Goal: Communication & Community: Connect with others

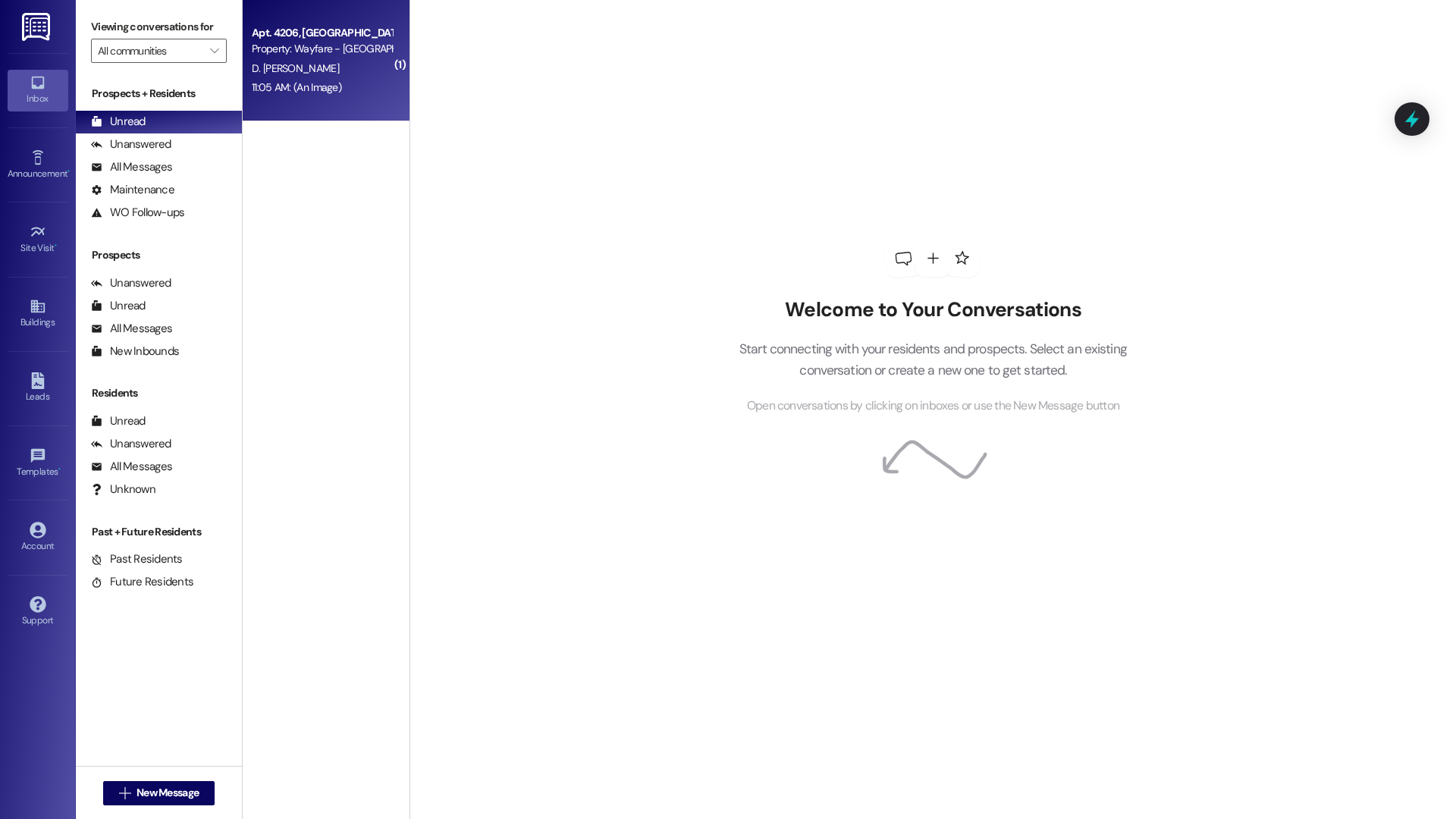
click at [264, 99] on div "Apt. 4206, 4200 Cibolo Hills Pky Property: Wayfare - Cibolo Hills D. Edmund 11:…" at bounding box center [326, 61] width 167 height 121
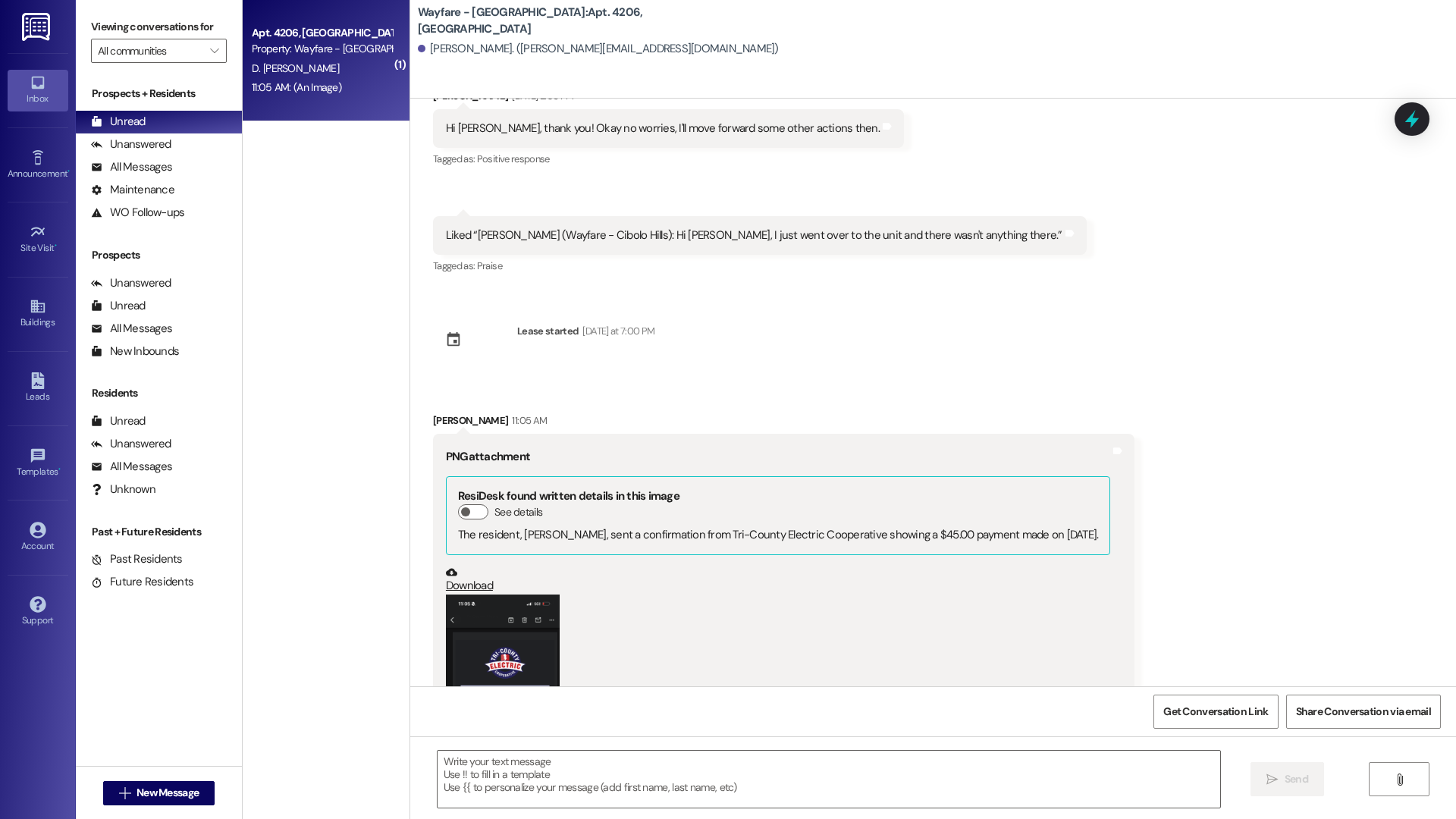
scroll to position [972, 0]
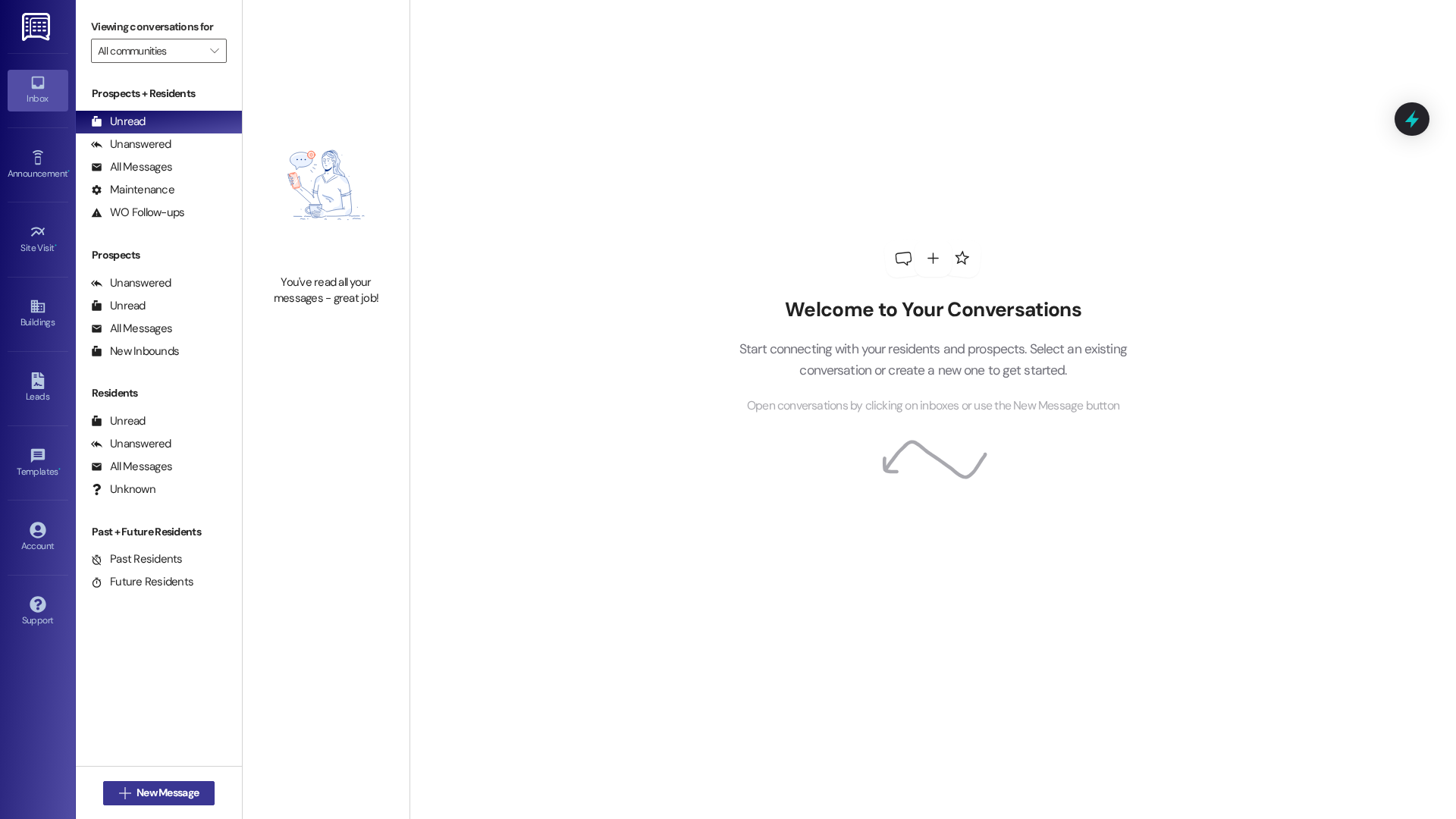
click at [182, 795] on span "New Message" at bounding box center [168, 791] width 62 height 16
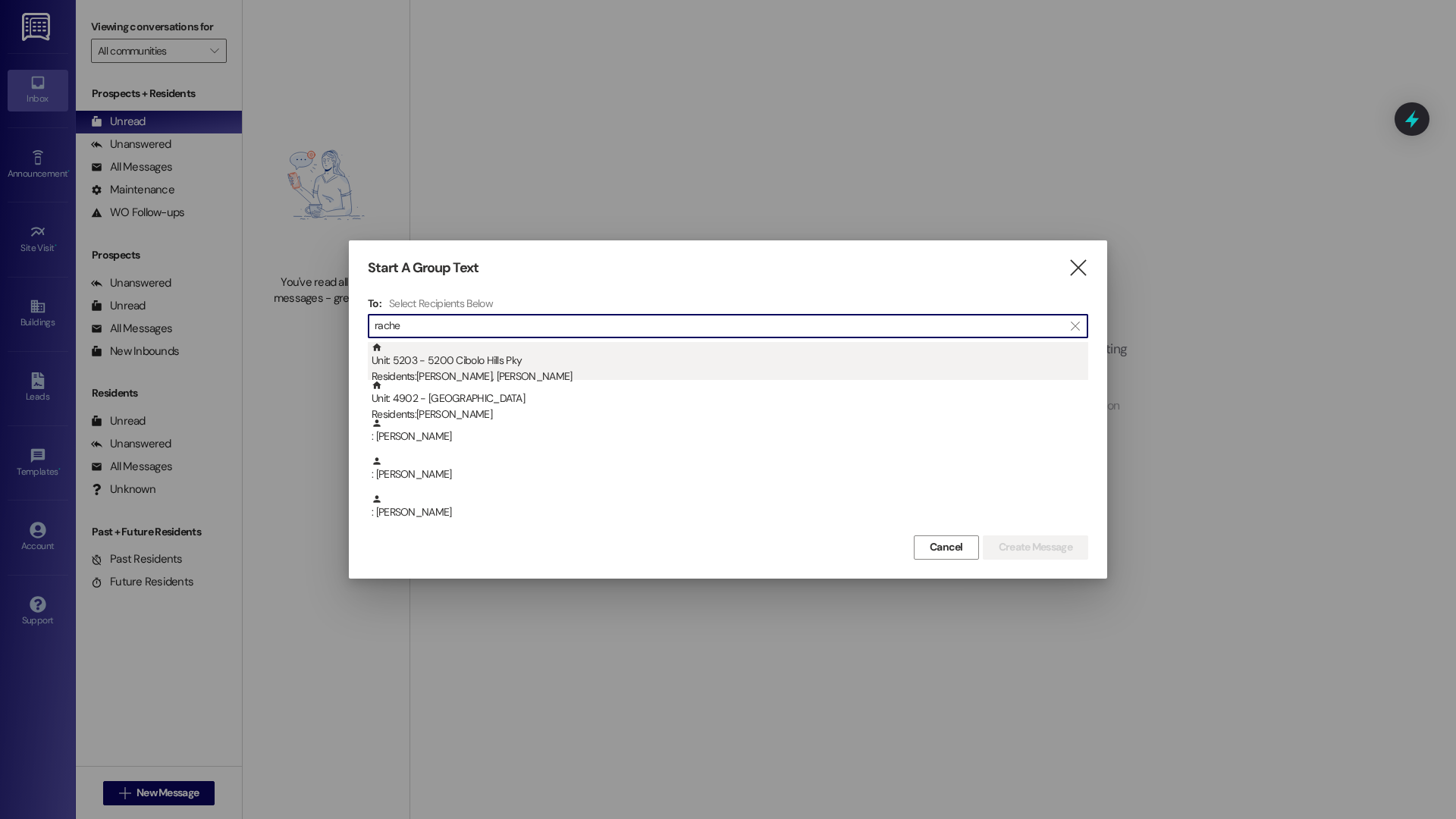
type input "rache"
click at [502, 365] on div "Unit: 5203 - 5200 Cibolo Hills Pky Residents: Rachel Mukaya, Olivier Mulula" at bounding box center [730, 363] width 717 height 43
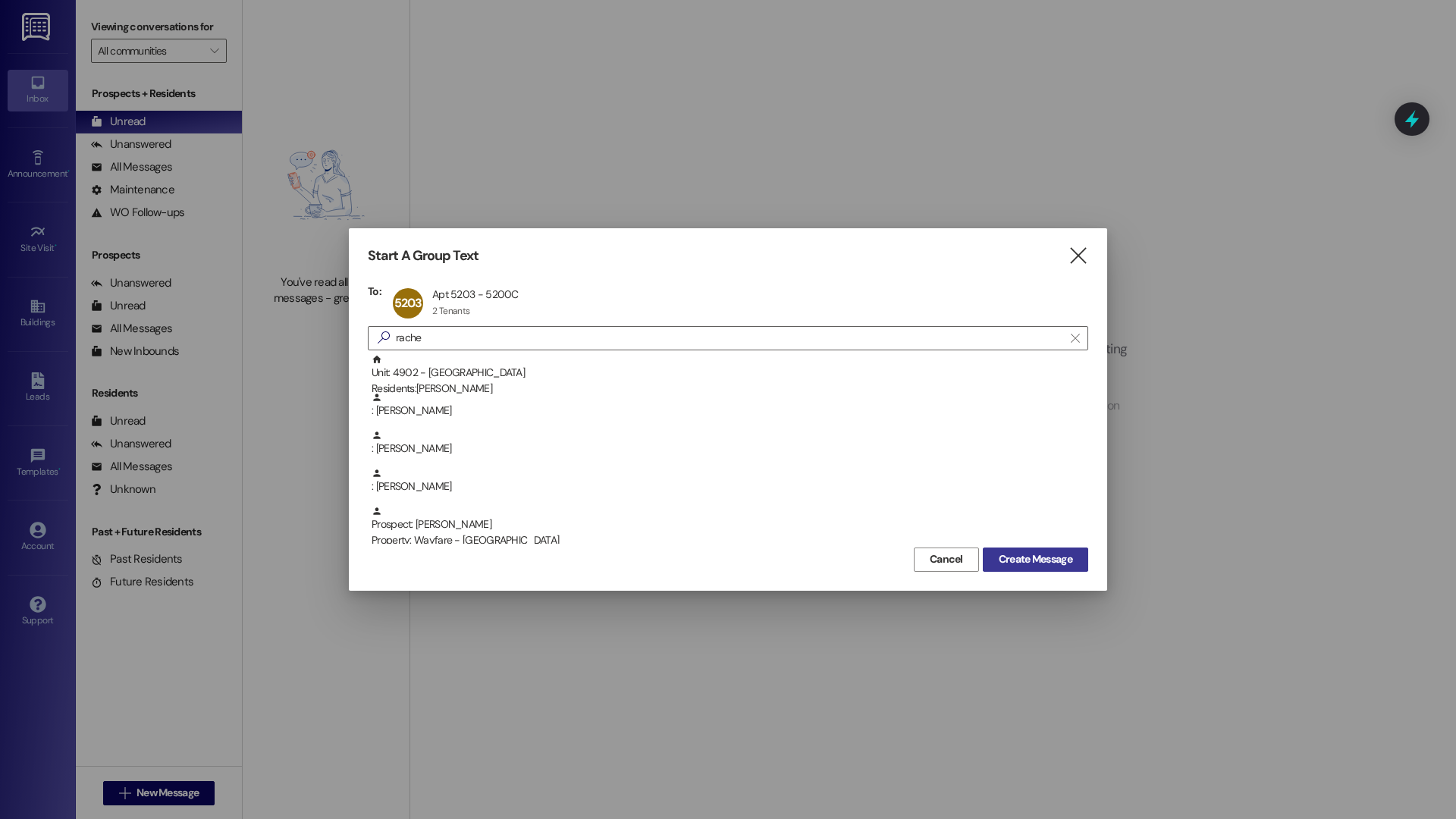
click at [1036, 569] on button "Create Message" at bounding box center [1035, 559] width 106 height 24
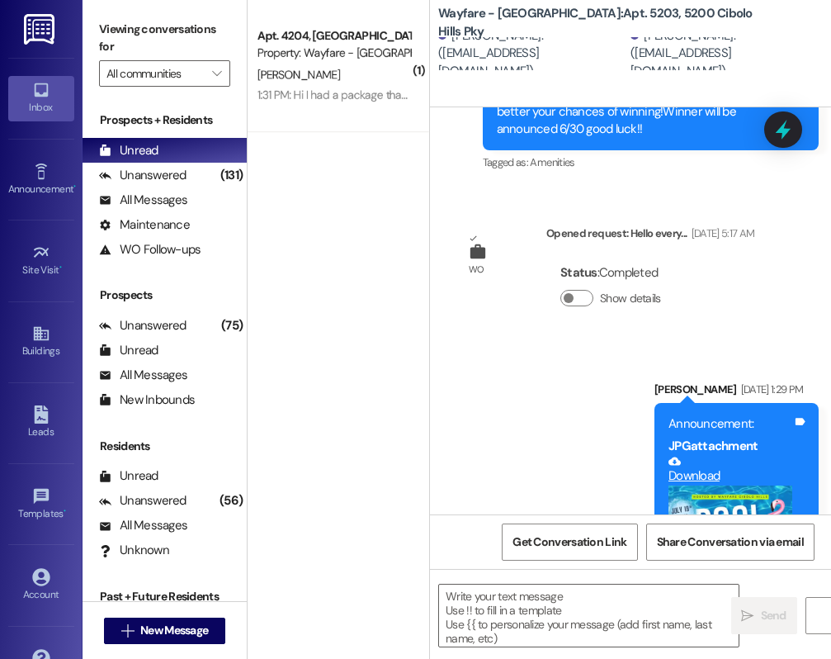
scroll to position [12997, 0]
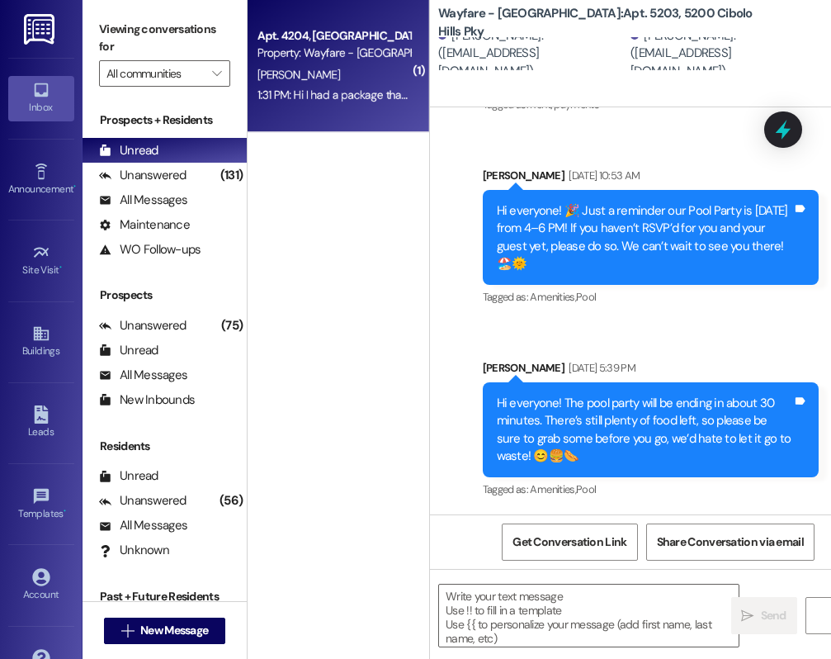
click at [344, 53] on div "Property: Wayfare - Cibolo Hills" at bounding box center [334, 53] width 153 height 17
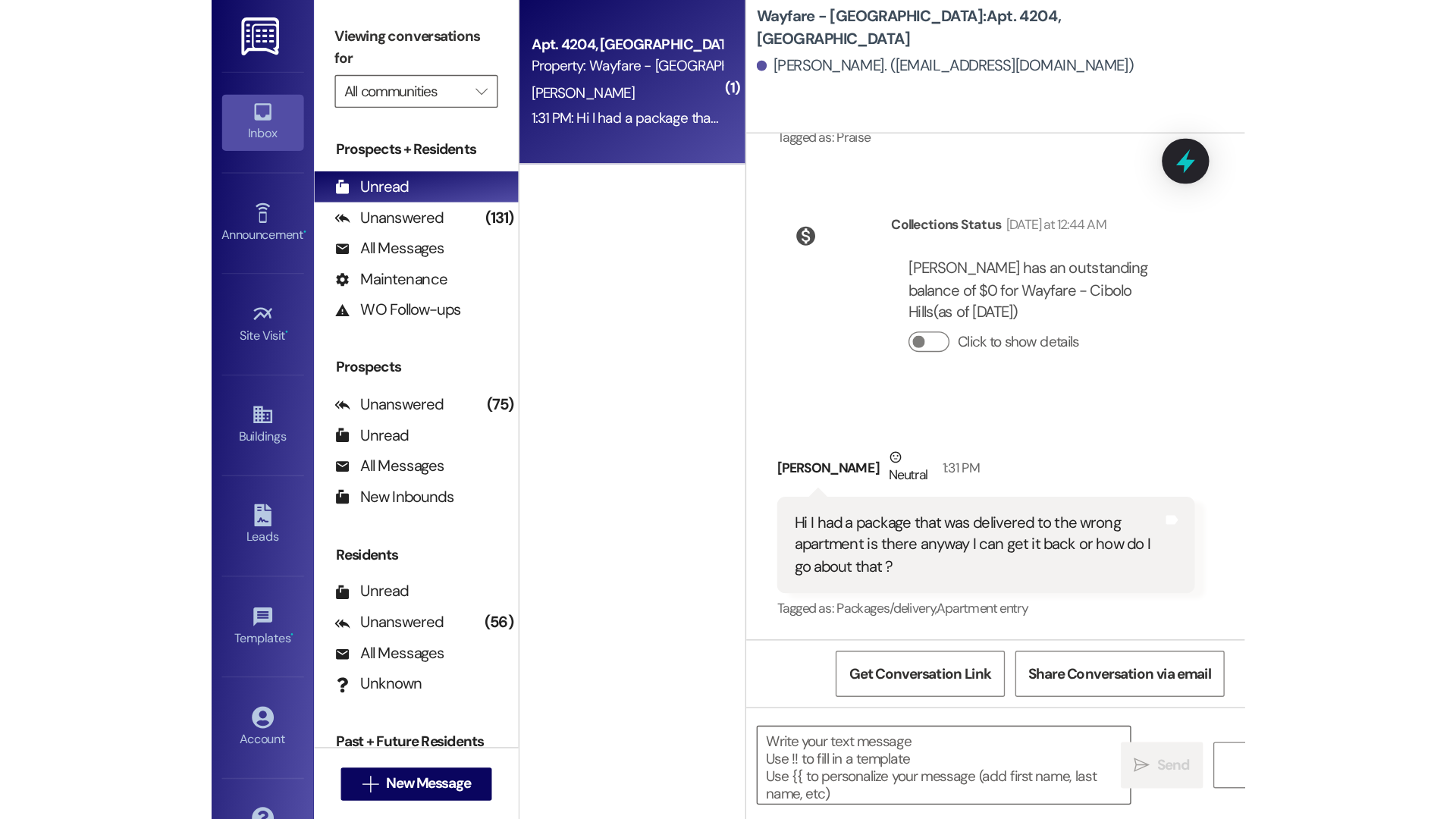
scroll to position [1655, 0]
